Goal: Task Accomplishment & Management: Manage account settings

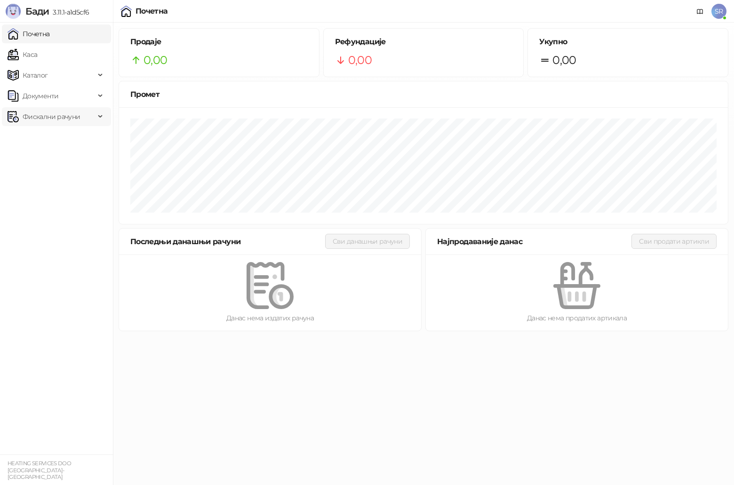
click at [54, 113] on span "Фискални рачуни" at bounding box center [51, 116] width 57 height 19
click at [58, 135] on link "Издати рачуни" at bounding box center [42, 137] width 63 height 19
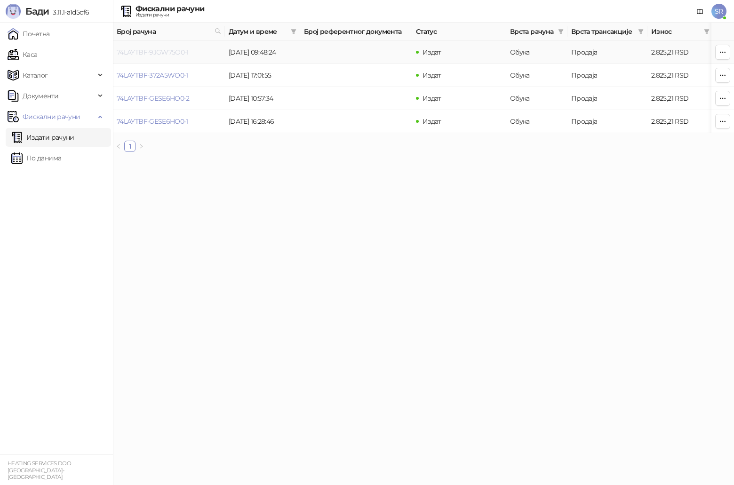
click at [170, 53] on link "74LAYTBF-9JGW75O0-1" at bounding box center [153, 52] width 72 height 8
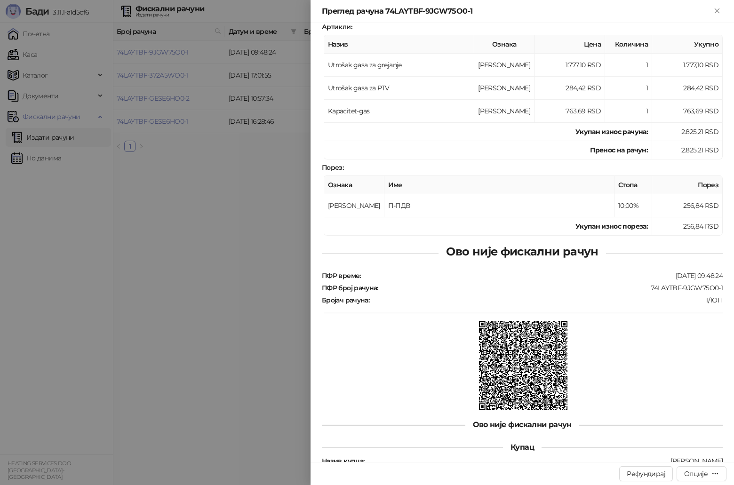
scroll to position [166, 0]
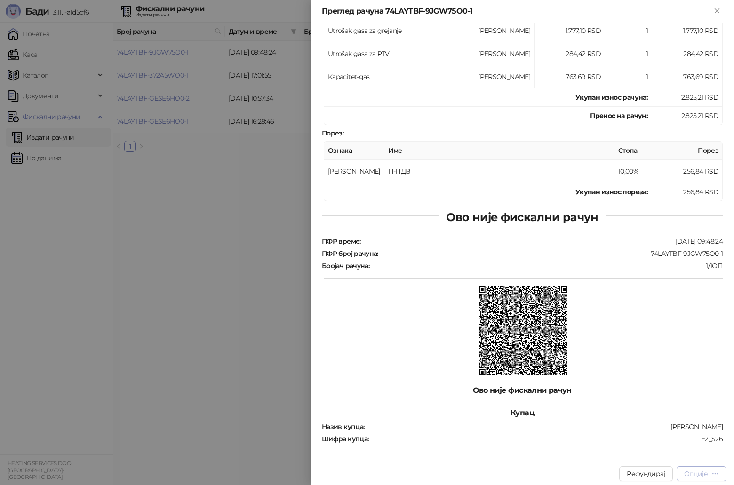
click at [715, 477] on icon "button" at bounding box center [715, 474] width 8 height 8
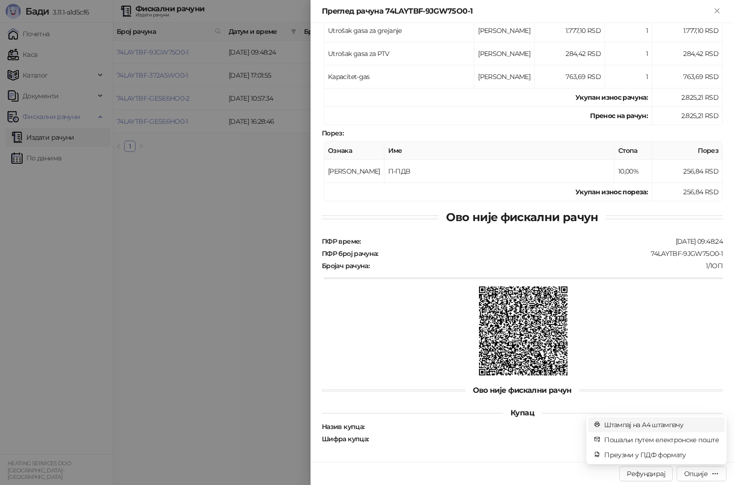
click at [645, 427] on span "Штампај на А4 штампачу" at bounding box center [661, 425] width 115 height 10
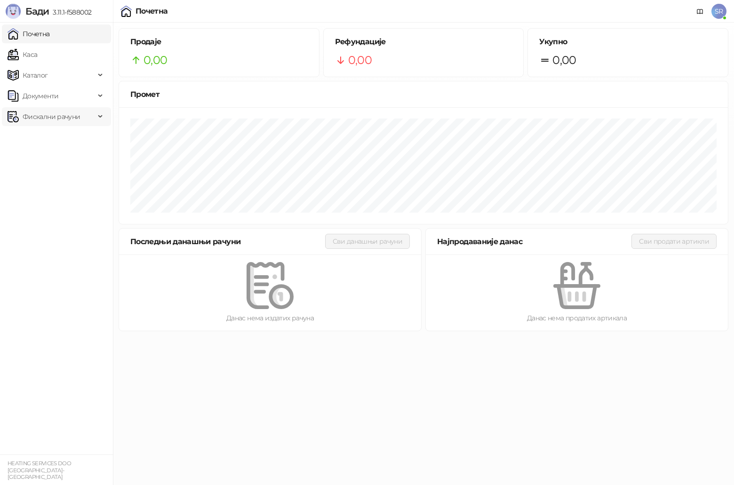
click at [59, 119] on span "Фискални рачуни" at bounding box center [51, 116] width 57 height 19
click at [61, 137] on link "Издати рачуни" at bounding box center [42, 137] width 63 height 19
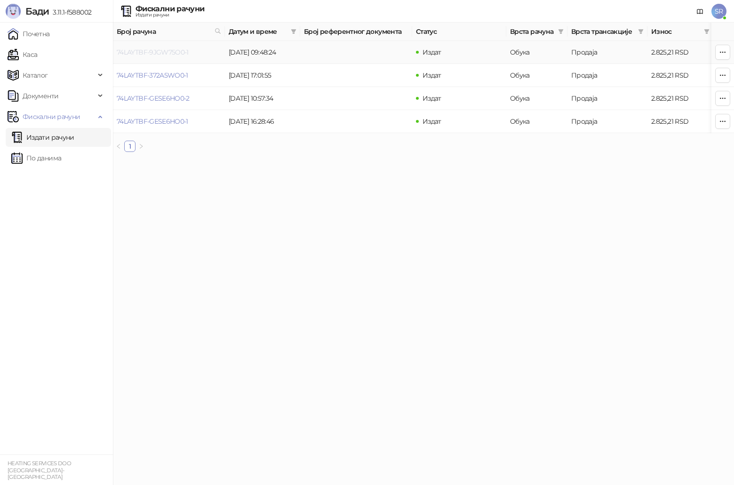
click at [170, 53] on link "74LAYTBF-9JGW75O0-1" at bounding box center [153, 52] width 72 height 8
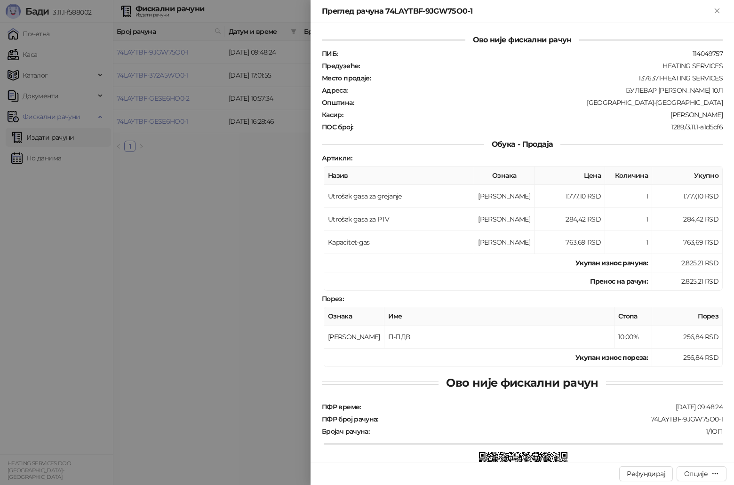
scroll to position [166, 0]
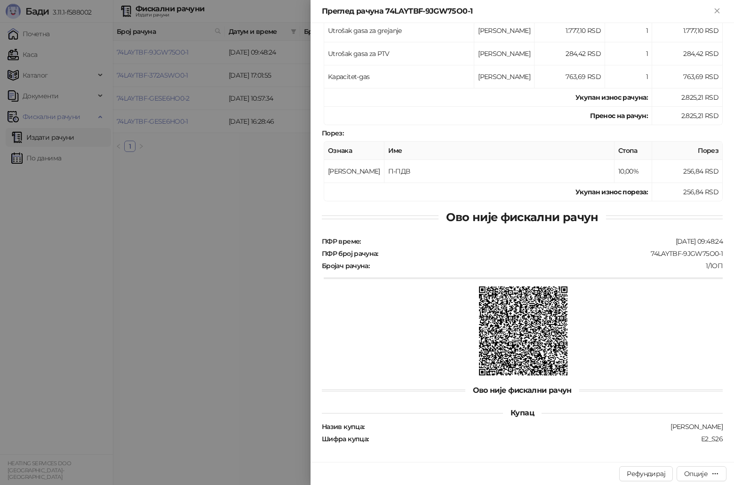
click at [226, 215] on div at bounding box center [367, 242] width 734 height 485
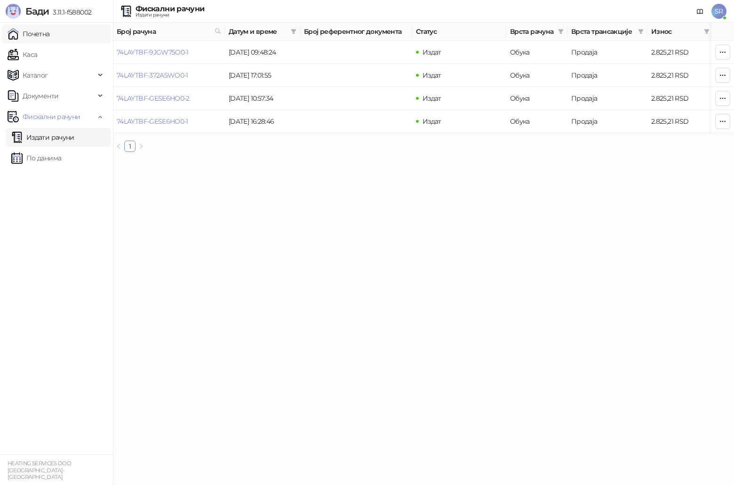
click at [50, 34] on link "Почетна" at bounding box center [29, 33] width 42 height 19
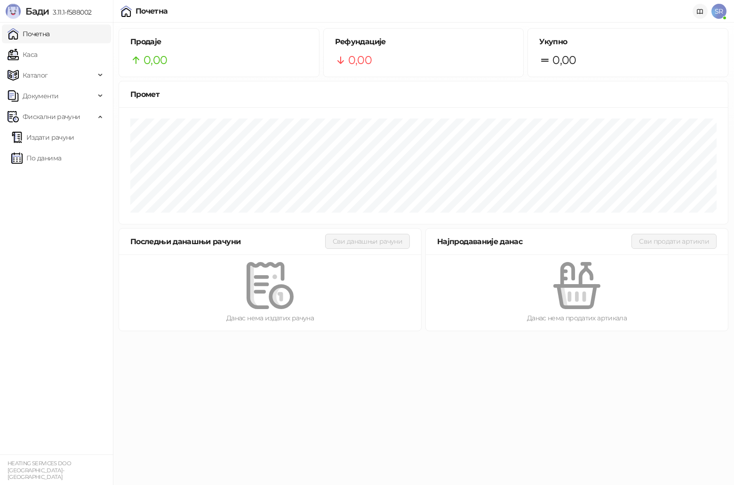
click at [698, 12] on icon at bounding box center [700, 12] width 8 height 8
click at [699, 12] on icon at bounding box center [700, 12] width 8 height 8
click at [41, 13] on span "Бади" at bounding box center [37, 11] width 24 height 11
click at [43, 13] on span "Бади" at bounding box center [37, 11] width 24 height 11
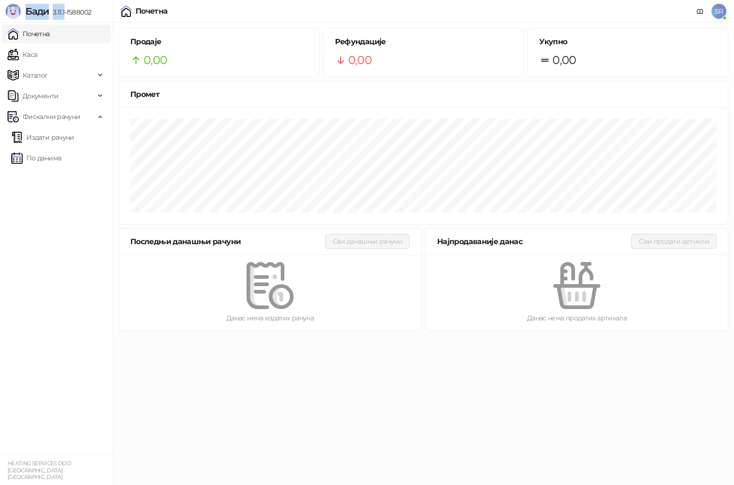
click at [50, 27] on link "Почетна" at bounding box center [29, 33] width 42 height 19
click at [9, 9] on img at bounding box center [13, 11] width 15 height 15
click at [82, 8] on span "Бади 3.11.1-f588002" at bounding box center [49, 11] width 86 height 15
click at [37, 33] on link "Почетна" at bounding box center [29, 33] width 42 height 19
click at [37, 54] on link "Каса" at bounding box center [23, 54] width 30 height 19
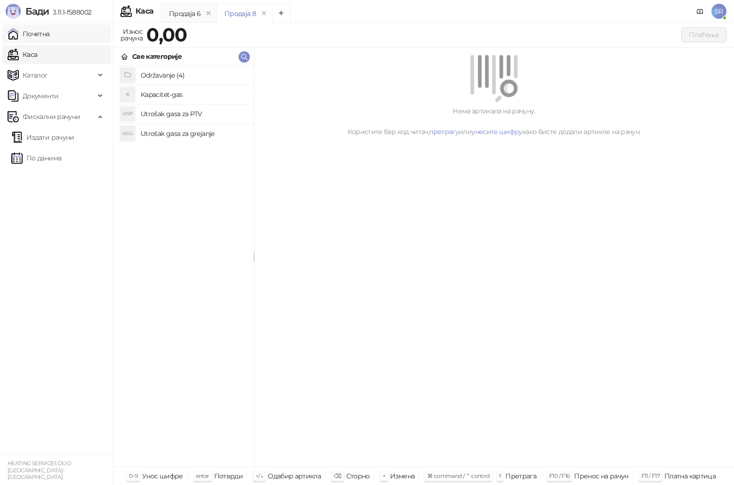
click at [34, 32] on link "Почетна" at bounding box center [29, 33] width 42 height 19
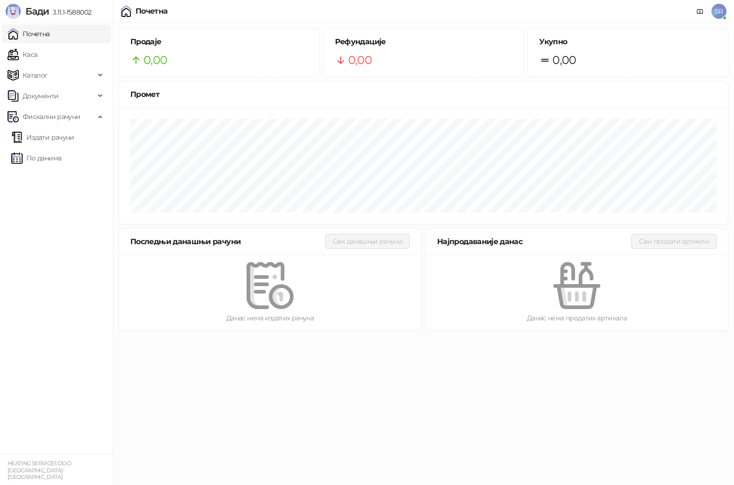
click at [15, 11] on img at bounding box center [13, 11] width 15 height 15
click at [39, 10] on span "Бади" at bounding box center [37, 11] width 24 height 11
click at [133, 10] on div "Почетна" at bounding box center [144, 11] width 48 height 11
click at [699, 11] on icon at bounding box center [700, 12] width 8 height 8
click at [727, 10] on div "Почетна SR" at bounding box center [367, 11] width 734 height 23
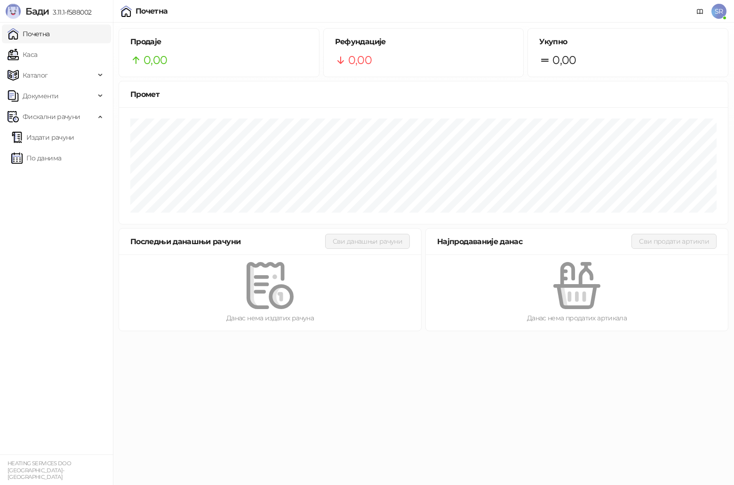
click at [715, 10] on span "SR" at bounding box center [718, 11] width 15 height 15
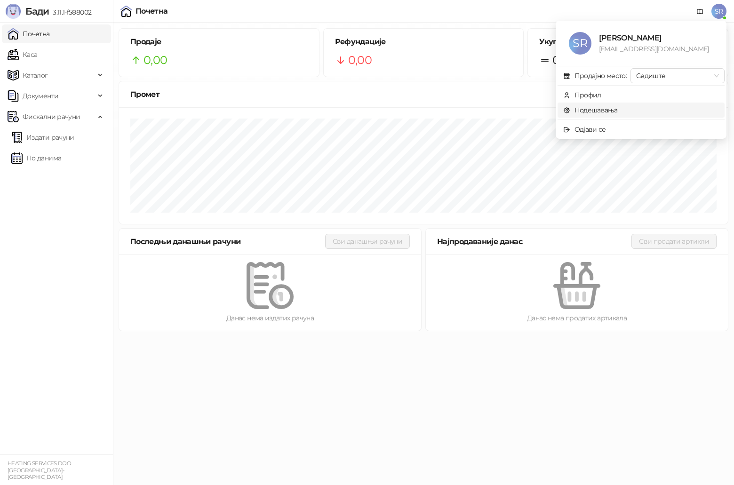
click at [590, 111] on link "Подешавања" at bounding box center [590, 110] width 55 height 8
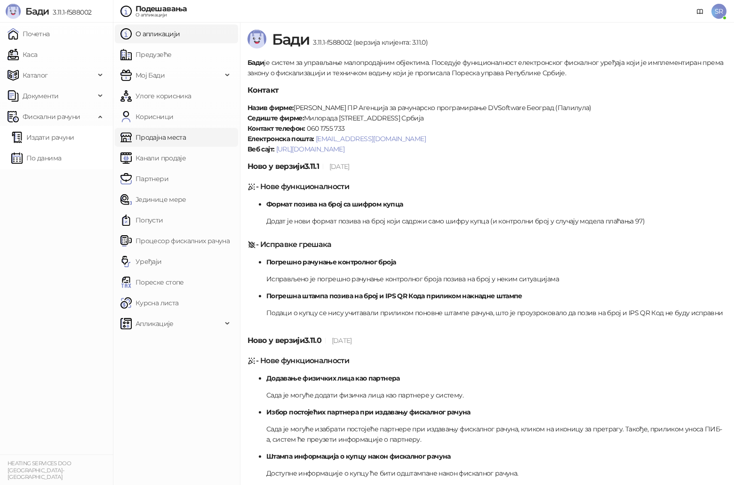
click at [185, 142] on link "Продајна места" at bounding box center [152, 137] width 65 height 19
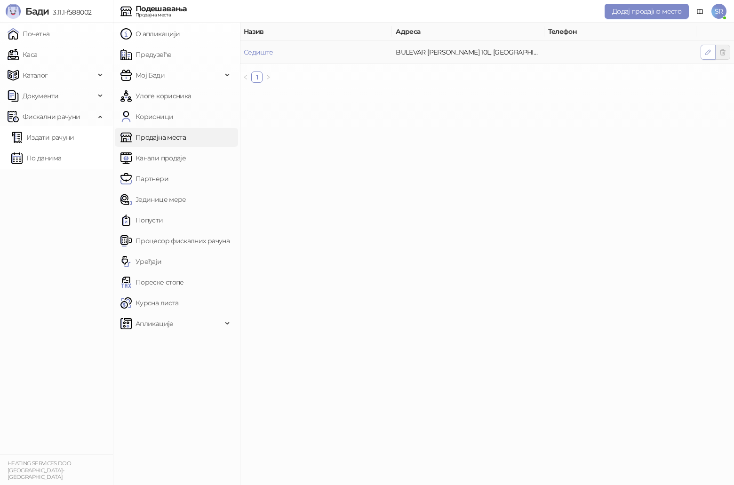
click at [707, 52] on icon "button" at bounding box center [708, 52] width 5 height 5
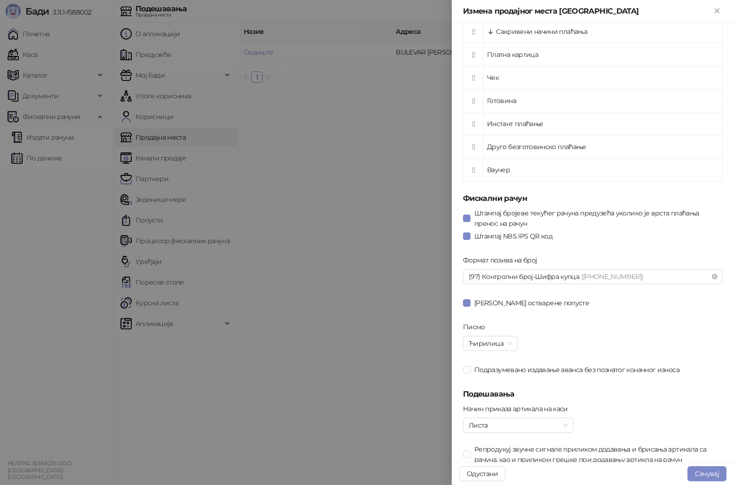
scroll to position [402, 0]
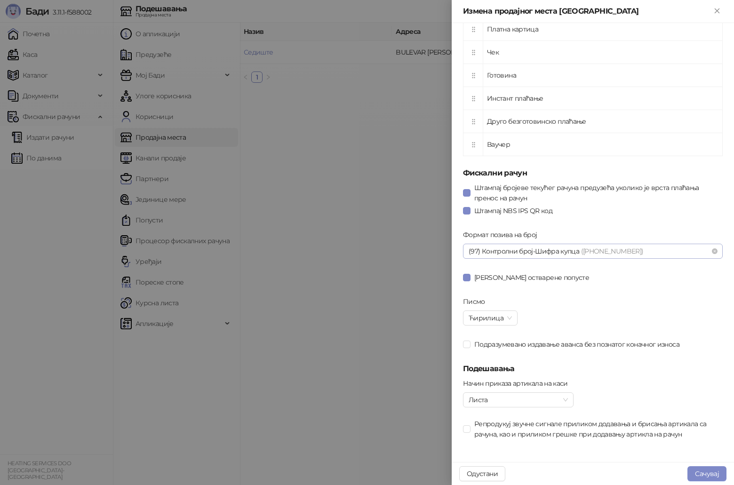
click at [623, 246] on span "(97) Контролни број-Шифра купца ((97) 13-555-08)" at bounding box center [593, 251] width 248 height 14
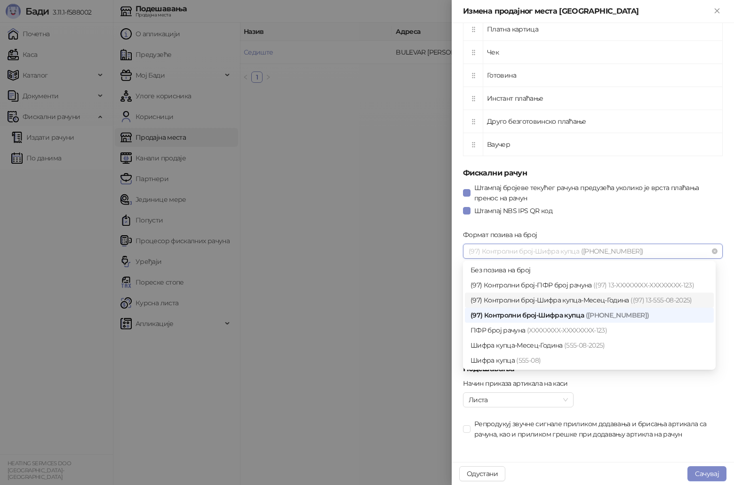
click at [610, 305] on div "(97) Контролни број-Шифра купца-Месец-Година ((97) 13-555-08- 2025 )" at bounding box center [589, 300] width 238 height 10
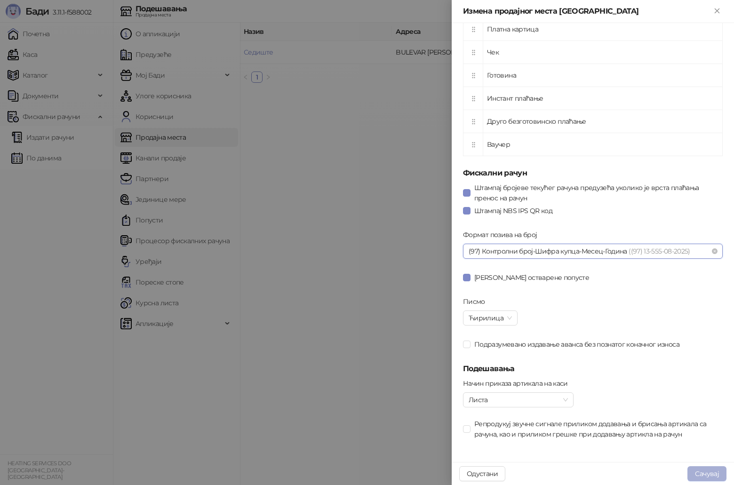
click at [704, 475] on button "Сачувај" at bounding box center [706, 473] width 39 height 15
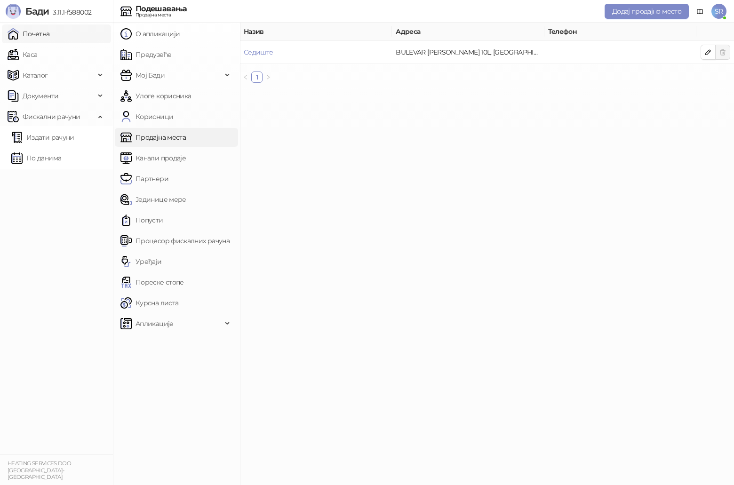
click at [27, 35] on link "Почетна" at bounding box center [29, 33] width 42 height 19
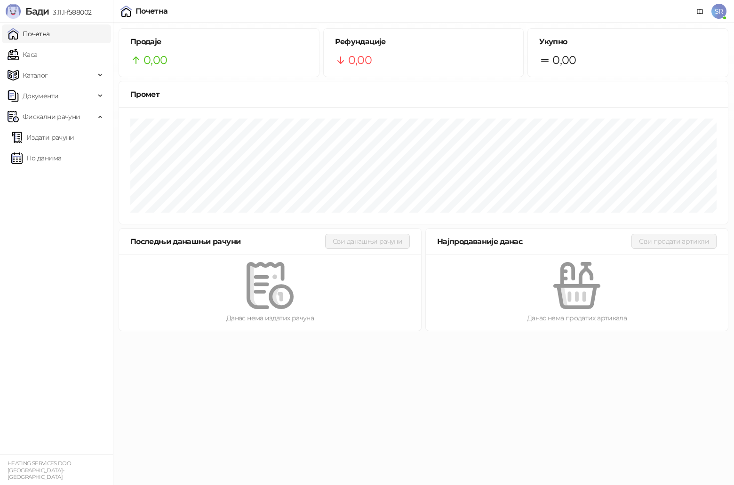
drag, startPoint x: 433, startPoint y: 402, endPoint x: 378, endPoint y: 427, distance: 60.6
click at [433, 337] on html "Бади 3.11.1-f588002 Почетна Каса Каталог Документи Фискални рачуни Издати рачун…" at bounding box center [367, 168] width 734 height 337
